Goal: Information Seeking & Learning: Learn about a topic

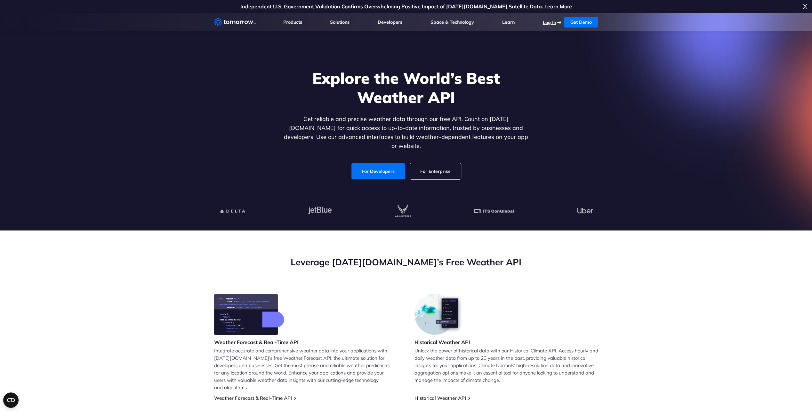
click at [547, 24] on link "Log In" at bounding box center [548, 23] width 13 height 6
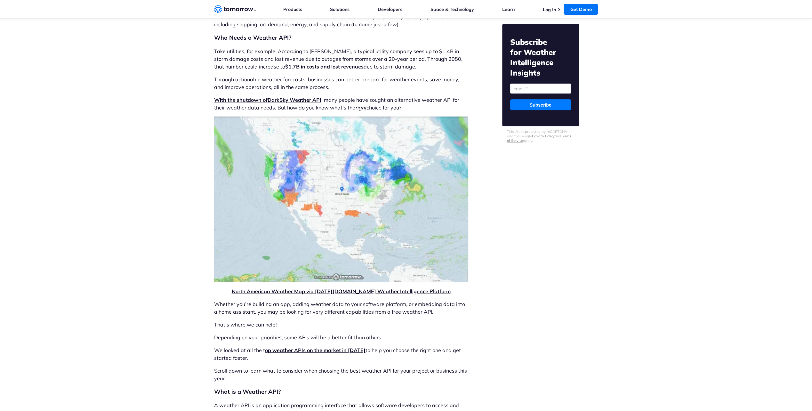
scroll to position [320, 0]
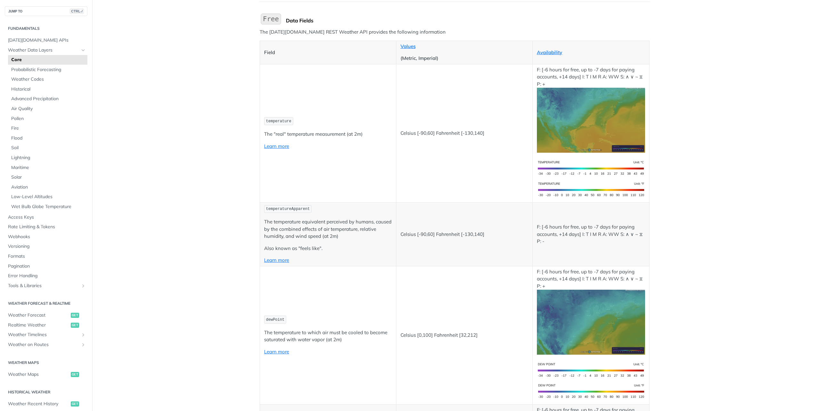
scroll to position [96, 0]
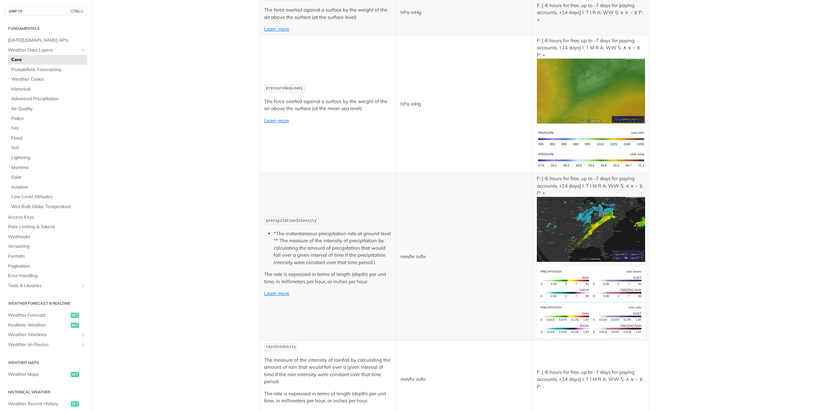
scroll to position [992, 0]
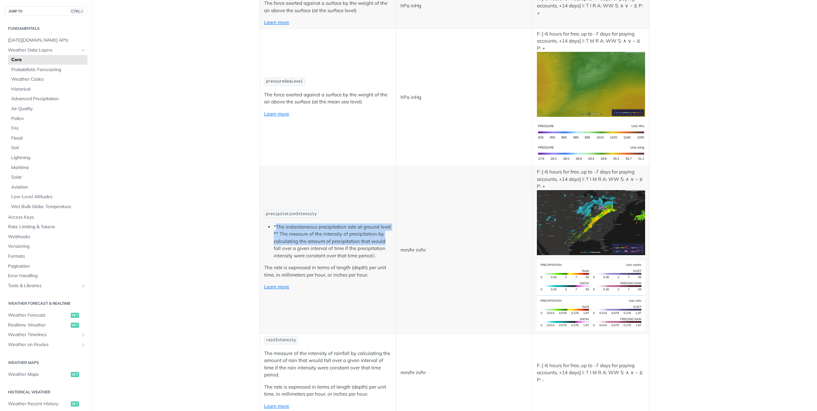
drag, startPoint x: 274, startPoint y: 223, endPoint x: 385, endPoint y: 239, distance: 112.5
click at [385, 239] on li "*The instantaneous precipitation rate at ground level ** The measure of the int…" at bounding box center [333, 241] width 118 height 36
drag, startPoint x: 385, startPoint y: 239, endPoint x: 462, endPoint y: 216, distance: 80.0
click at [462, 216] on td "mm/hr in/hr" at bounding box center [464, 249] width 136 height 167
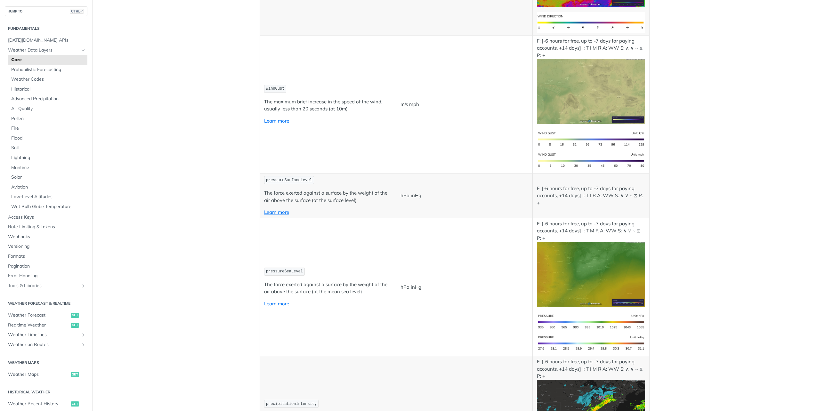
scroll to position [0, 0]
